Goal: Task Accomplishment & Management: Manage account settings

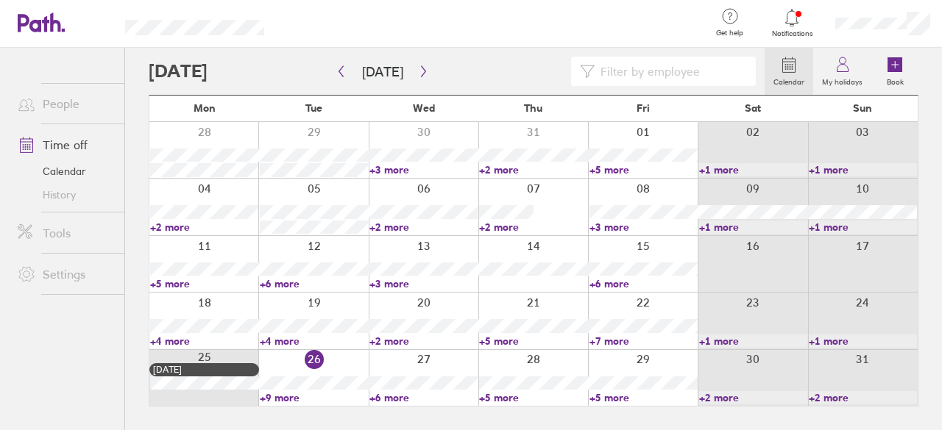
click at [285, 396] on link "+9 more" at bounding box center [314, 397] width 108 height 13
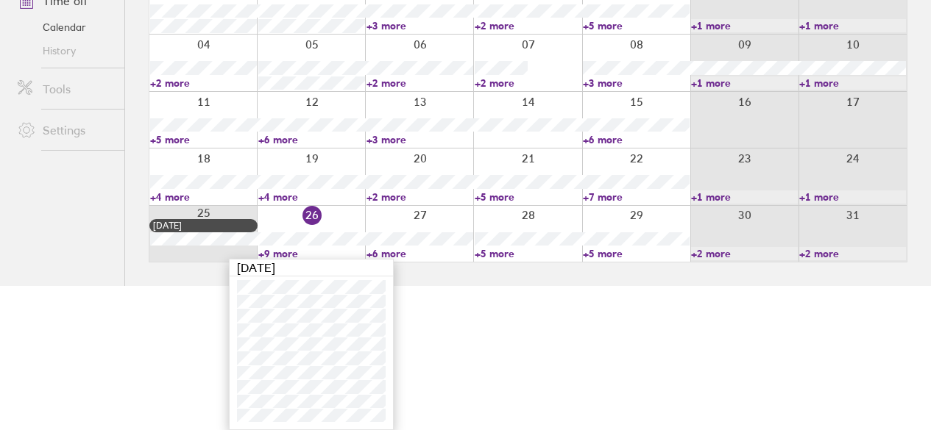
click at [522, 286] on html "Get help FAQs Contact us Notifications My profile Sign out People Time off Cale…" at bounding box center [465, 71] width 931 height 430
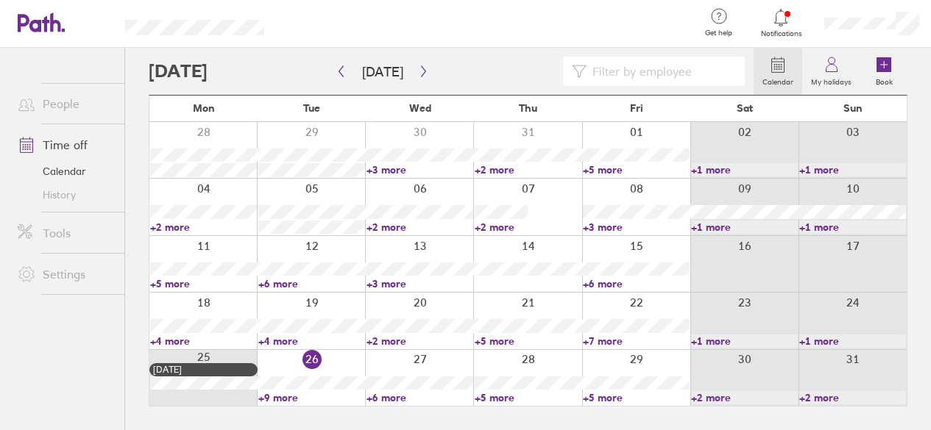
scroll to position [0, 0]
click at [388, 399] on link "+6 more" at bounding box center [423, 397] width 108 height 13
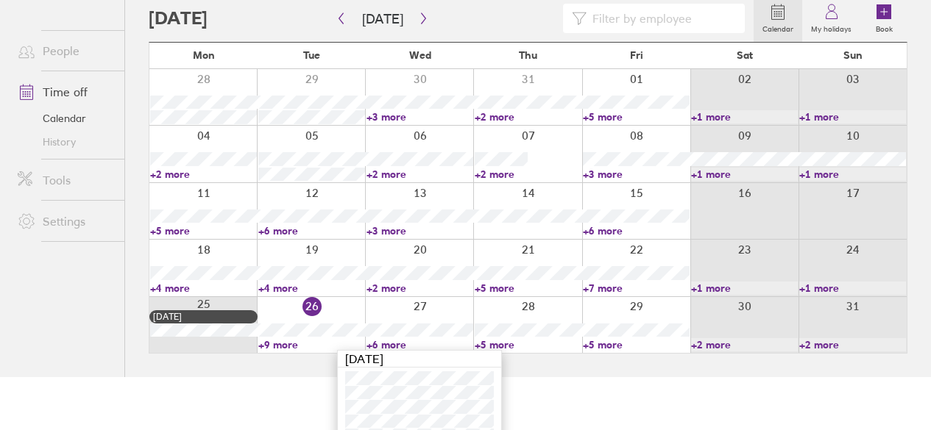
scroll to position [102, 0]
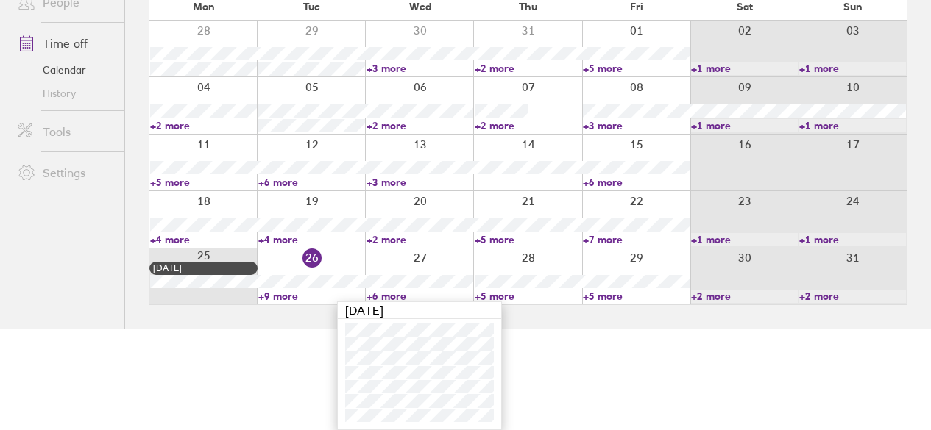
click at [506, 293] on link "+5 more" at bounding box center [527, 296] width 107 height 13
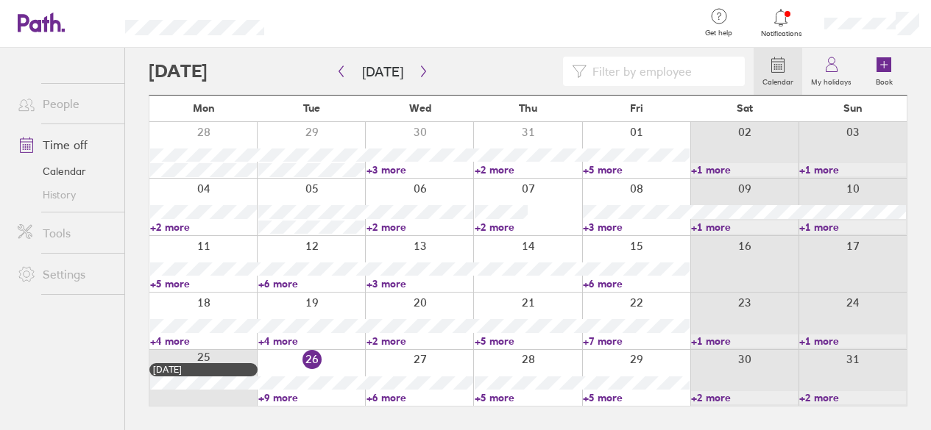
scroll to position [0, 0]
click at [498, 400] on link "+5 more" at bounding box center [533, 397] width 108 height 13
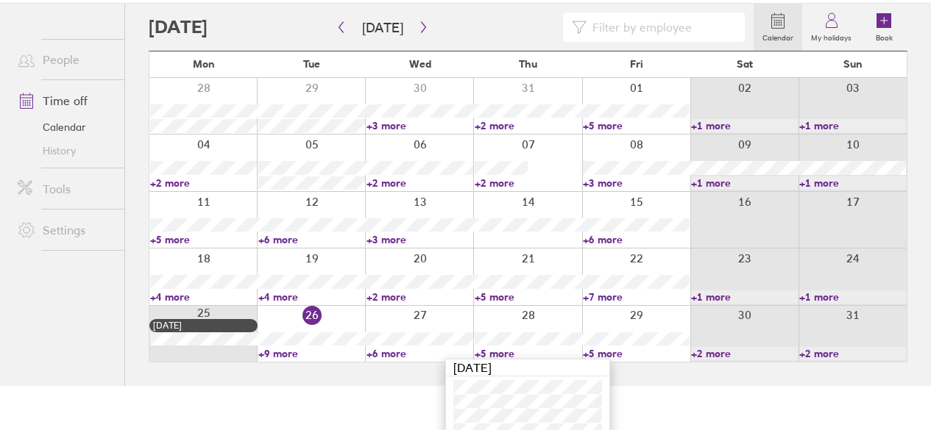
scroll to position [88, 0]
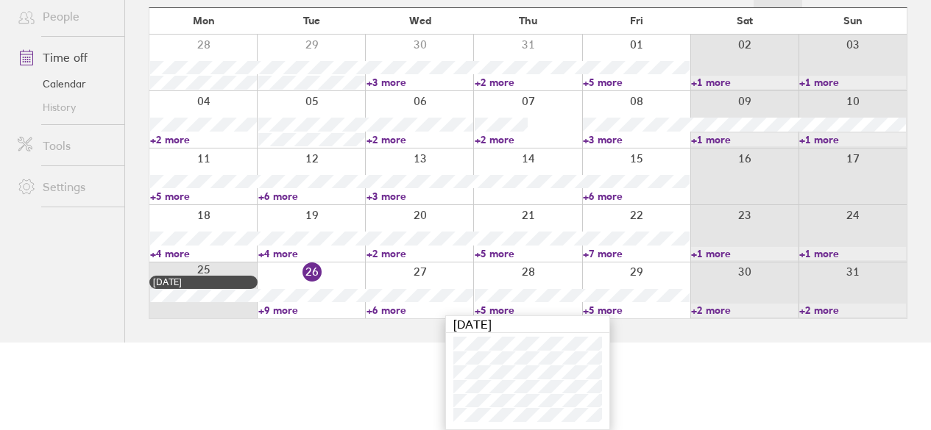
click at [613, 313] on link "+5 more" at bounding box center [636, 310] width 107 height 13
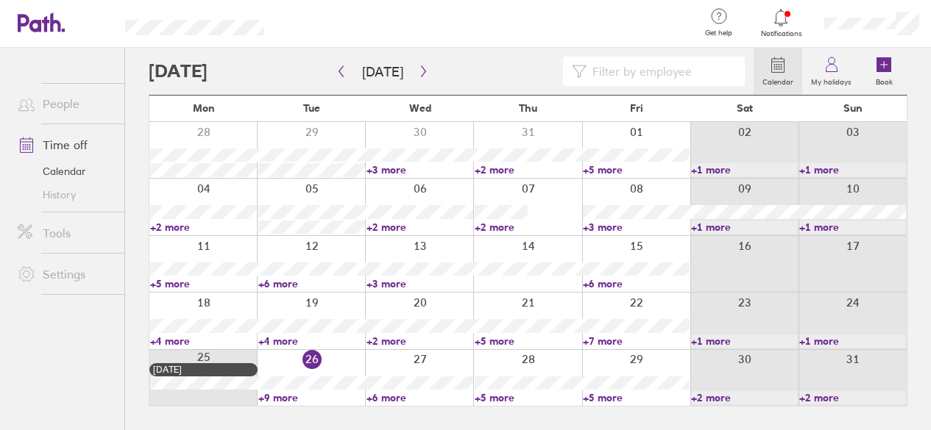
scroll to position [0, 0]
click at [609, 398] on link "+5 more" at bounding box center [643, 397] width 108 height 13
click at [418, 75] on icon "button" at bounding box center [423, 71] width 11 height 12
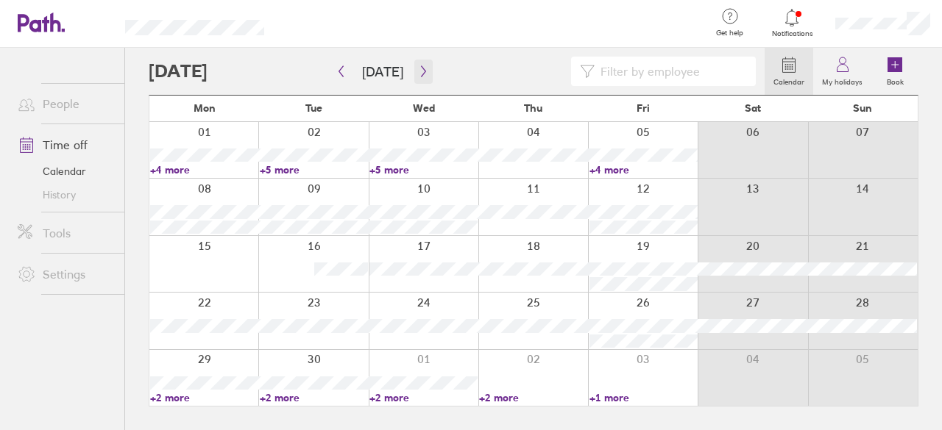
click at [419, 68] on icon "button" at bounding box center [423, 71] width 11 height 12
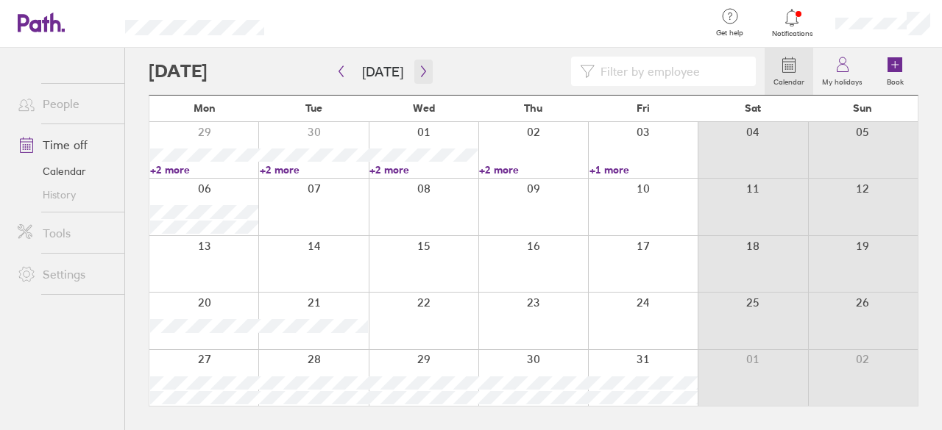
click at [421, 68] on icon "button" at bounding box center [423, 71] width 11 height 12
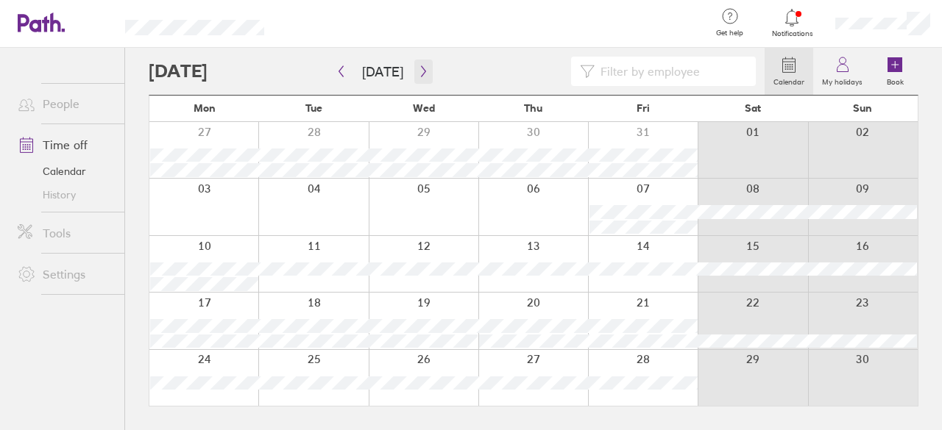
click at [418, 70] on icon "button" at bounding box center [423, 71] width 11 height 12
